Goal: Navigation & Orientation: Find specific page/section

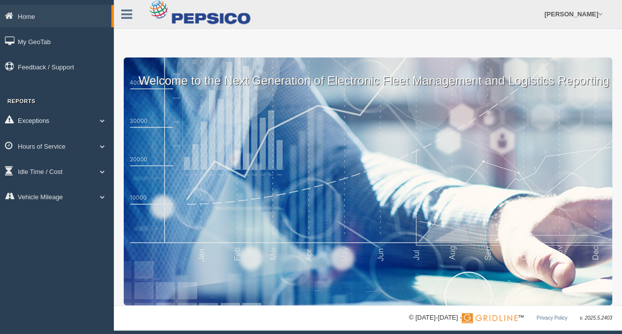
click at [84, 114] on link "Exceptions" at bounding box center [57, 120] width 114 height 22
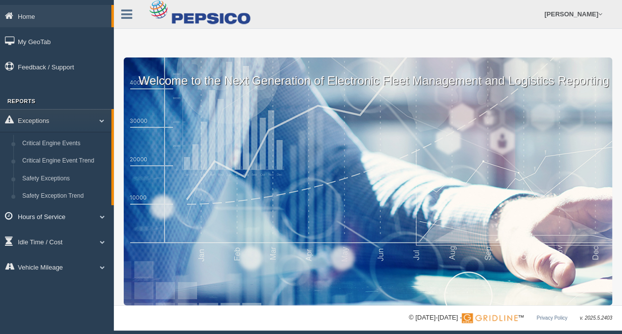
click at [65, 210] on link "Hours of Service" at bounding box center [57, 216] width 114 height 22
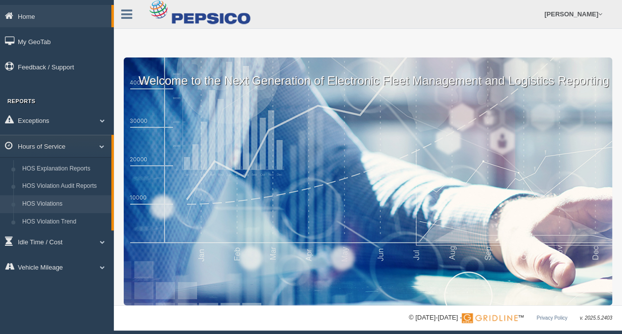
click at [68, 204] on link "HOS Violations" at bounding box center [65, 204] width 94 height 18
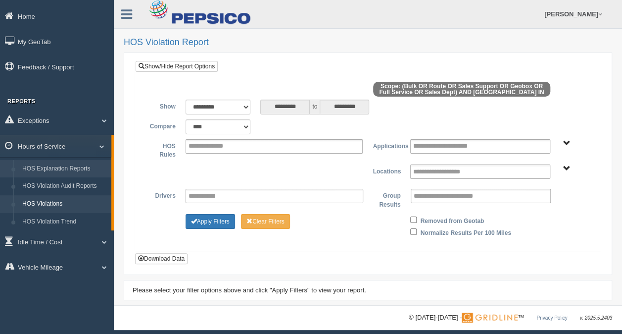
click at [76, 168] on link "HOS Explanation Reports" at bounding box center [65, 169] width 94 height 18
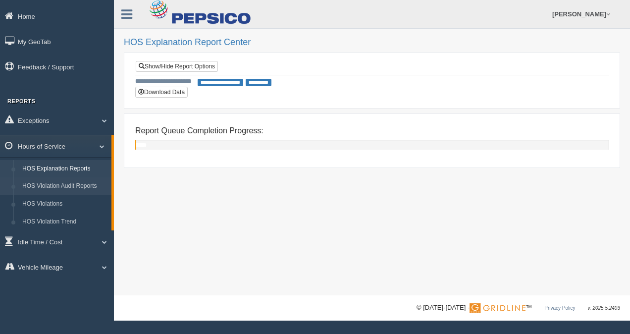
click at [75, 184] on link "HOS Violation Audit Reports" at bounding box center [65, 186] width 94 height 18
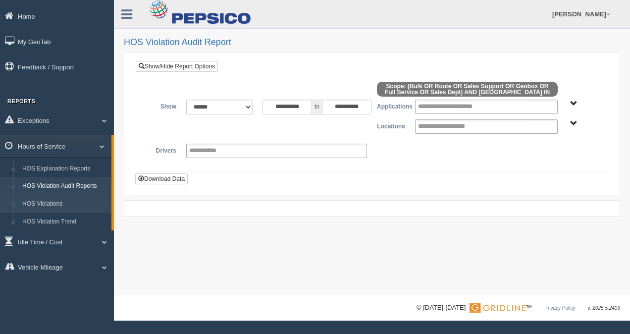
click at [55, 204] on link "HOS Violations" at bounding box center [65, 204] width 94 height 18
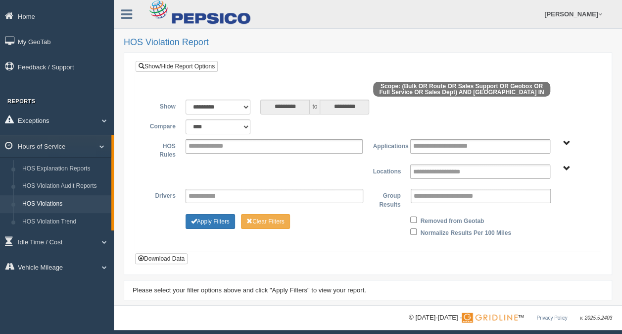
click at [49, 127] on link "Exceptions" at bounding box center [57, 120] width 114 height 22
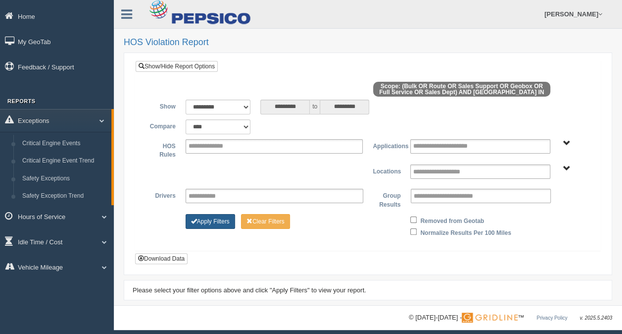
click at [208, 218] on button "Apply Filters" at bounding box center [210, 221] width 49 height 15
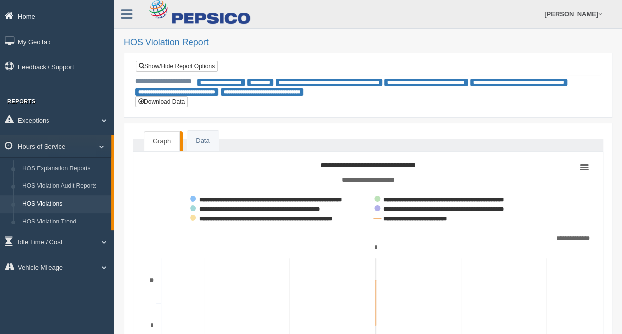
click at [29, 19] on link "Home" at bounding box center [57, 16] width 114 height 22
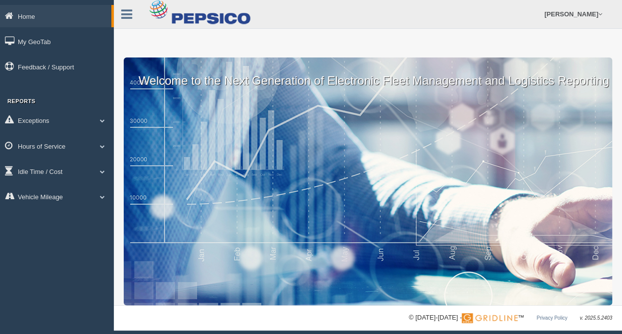
scroll to position [6, 0]
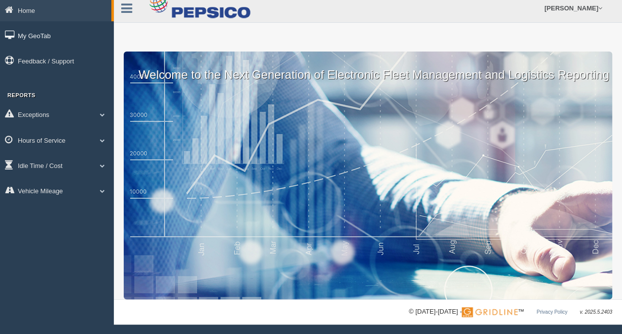
click at [54, 35] on link "My GeoTab" at bounding box center [57, 35] width 114 height 22
click at [47, 111] on link "Exceptions" at bounding box center [57, 114] width 114 height 22
